Goal: Check status: Check status

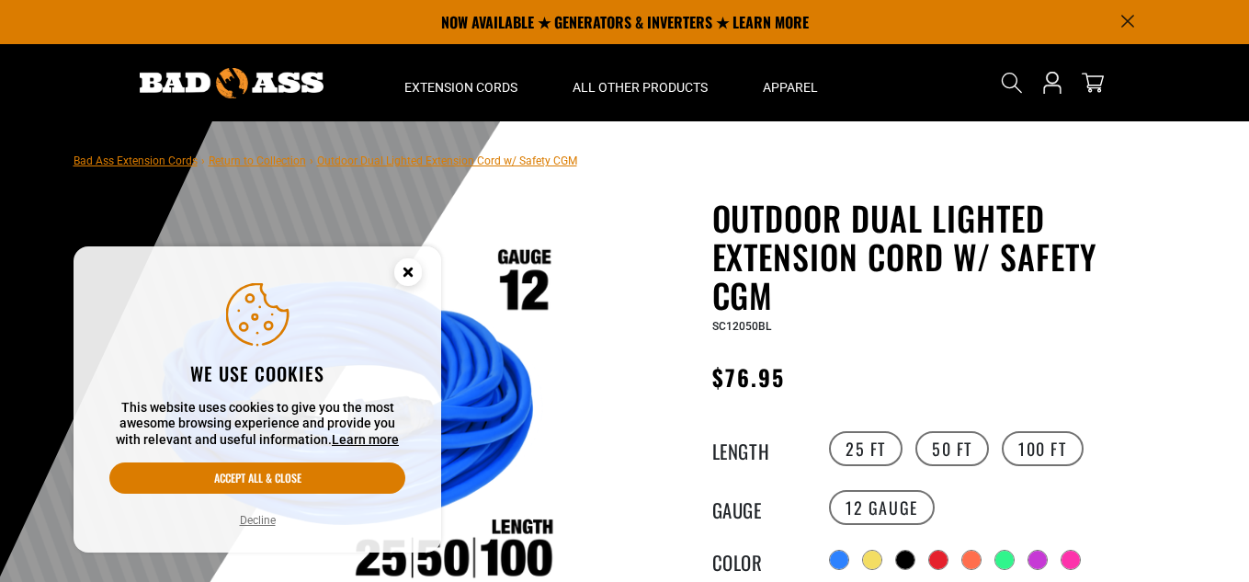
click at [411, 273] on icon "Cookie Consent" at bounding box center [407, 271] width 6 height 6
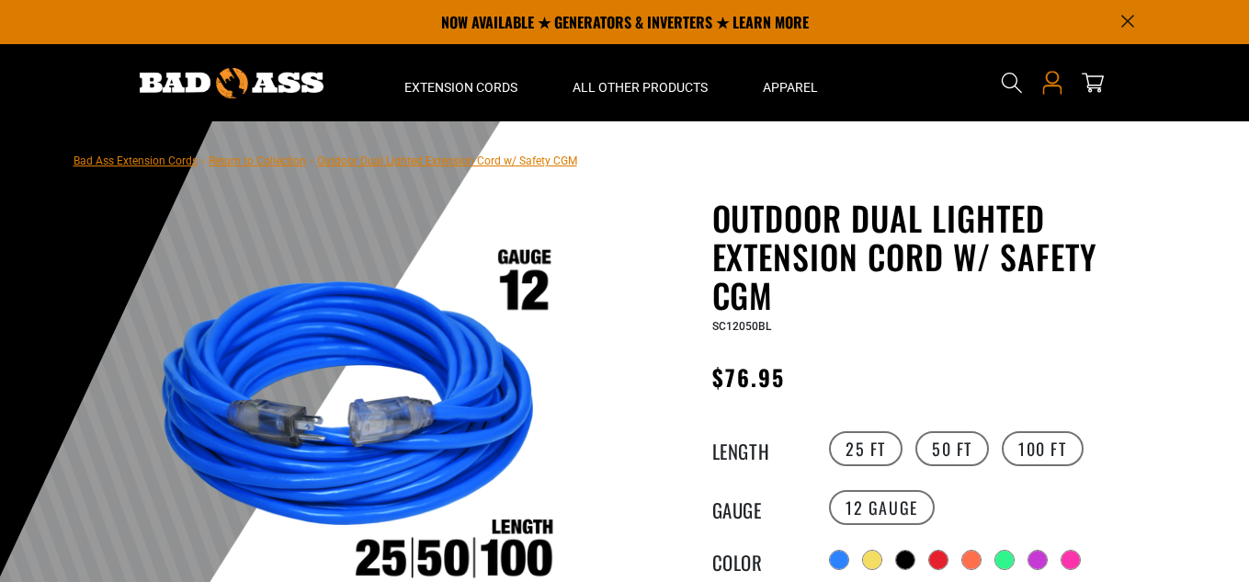
click at [1052, 87] on icon at bounding box center [1052, 83] width 24 height 24
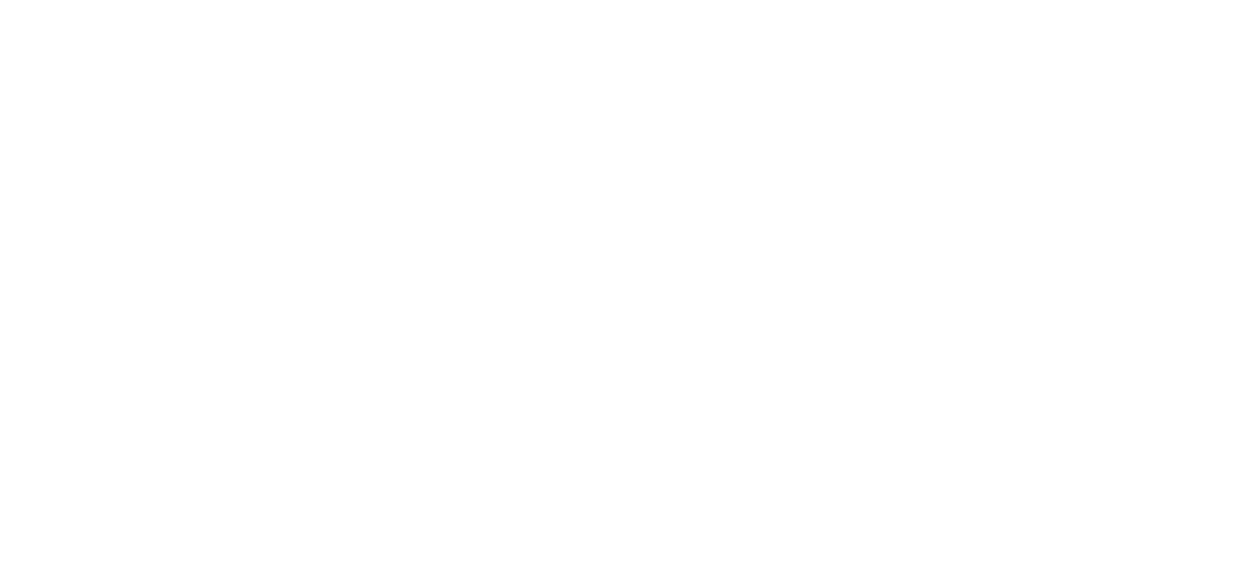
click at [0, 0] on html at bounding box center [0, 0] width 0 height 0
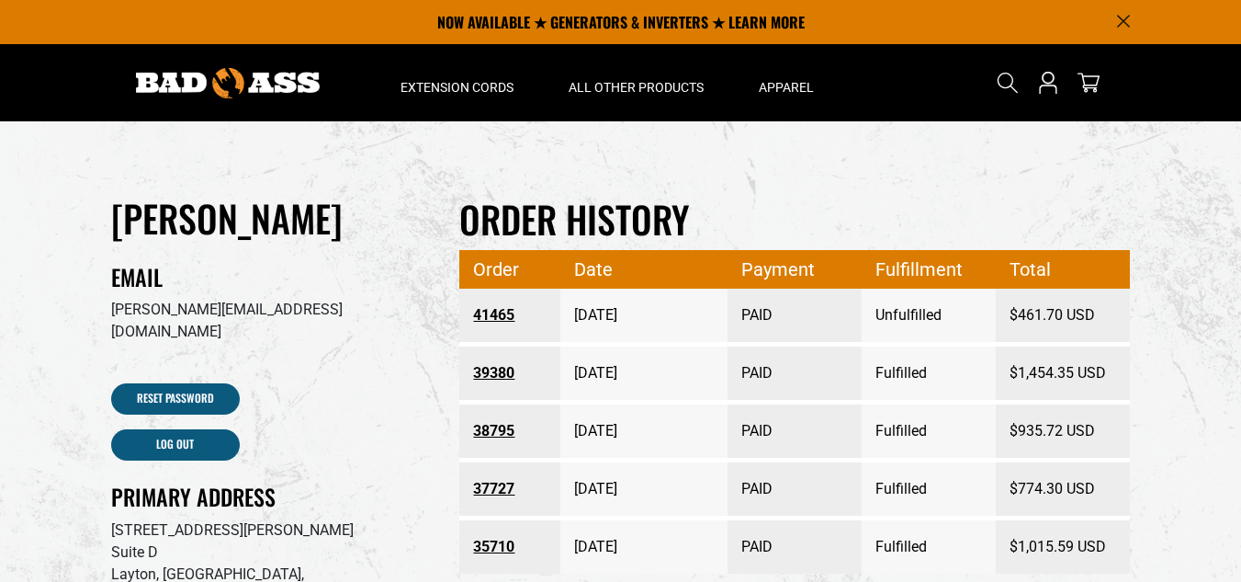
click at [499, 314] on link "41465" at bounding box center [510, 315] width 74 height 33
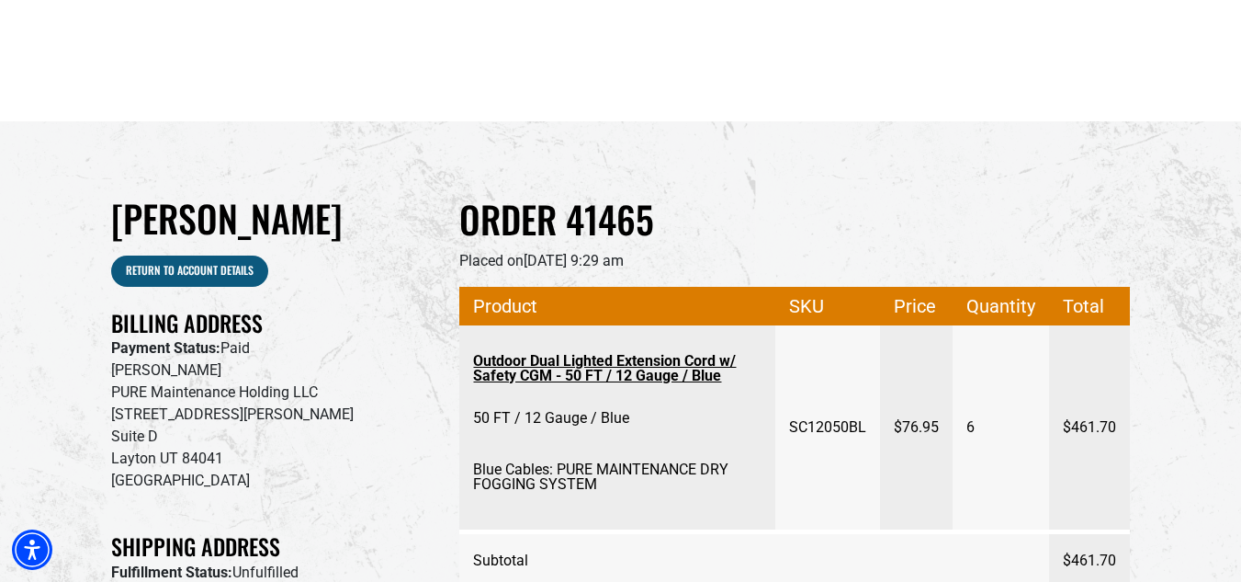
scroll to position [92, 0]
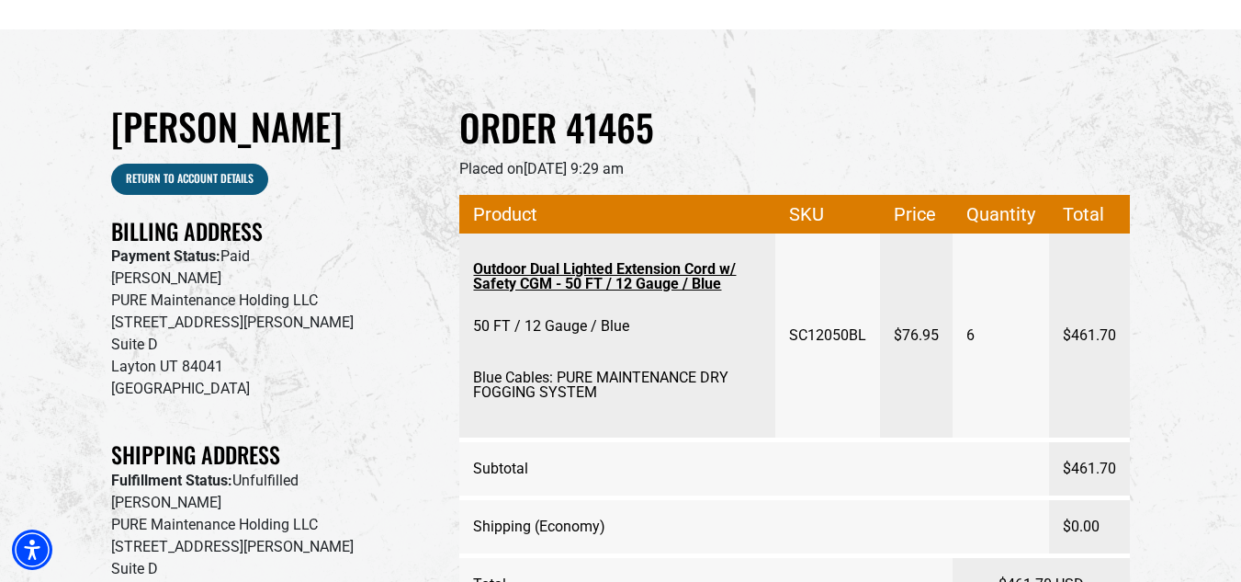
click at [368, 304] on p "Derek Mecham PURE Maintenance Holding LLC 334 Marshall Way Suite D Layton UT 84…" at bounding box center [272, 333] width 322 height 132
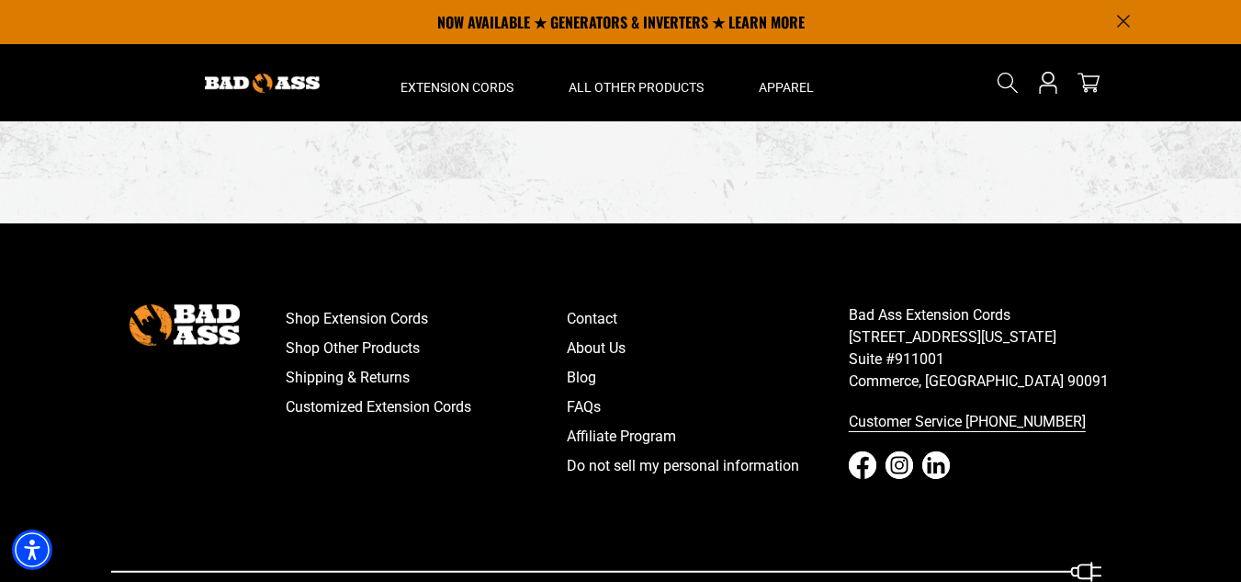
scroll to position [639, 0]
